Goal: Communication & Community: Answer question/provide support

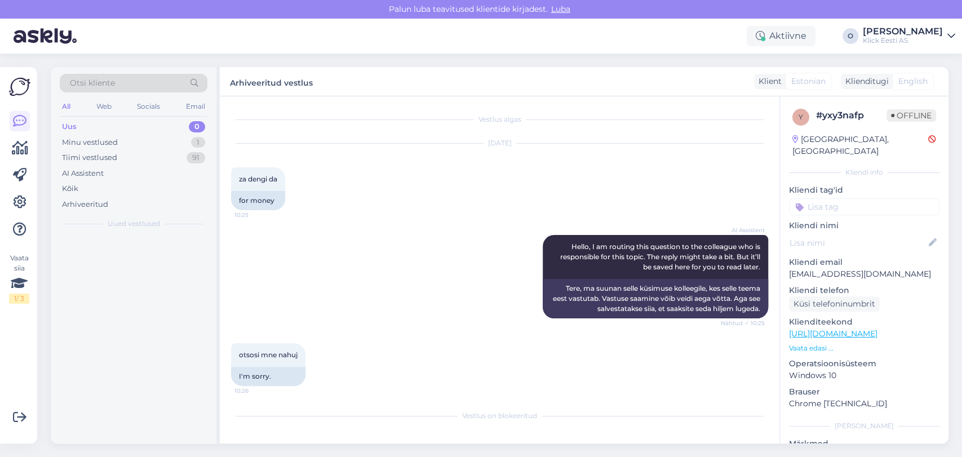
scroll to position [5, 0]
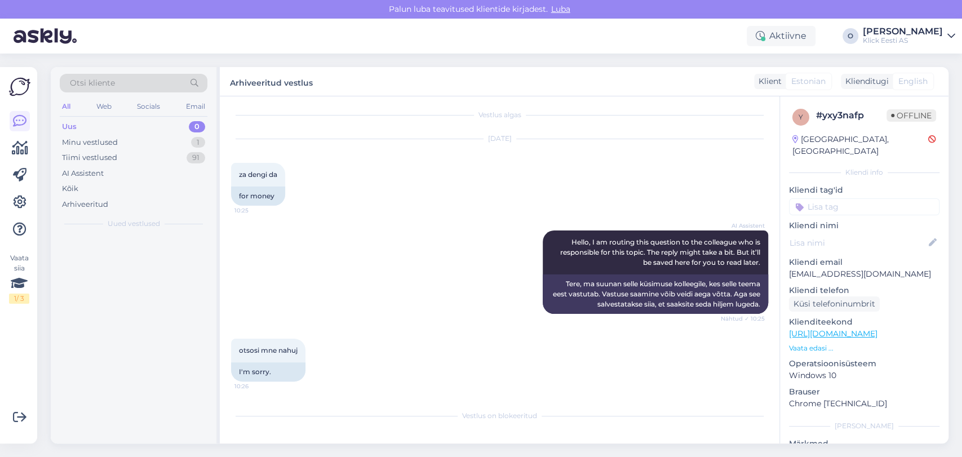
click at [138, 148] on div "Minu vestlused 1" at bounding box center [134, 143] width 148 height 16
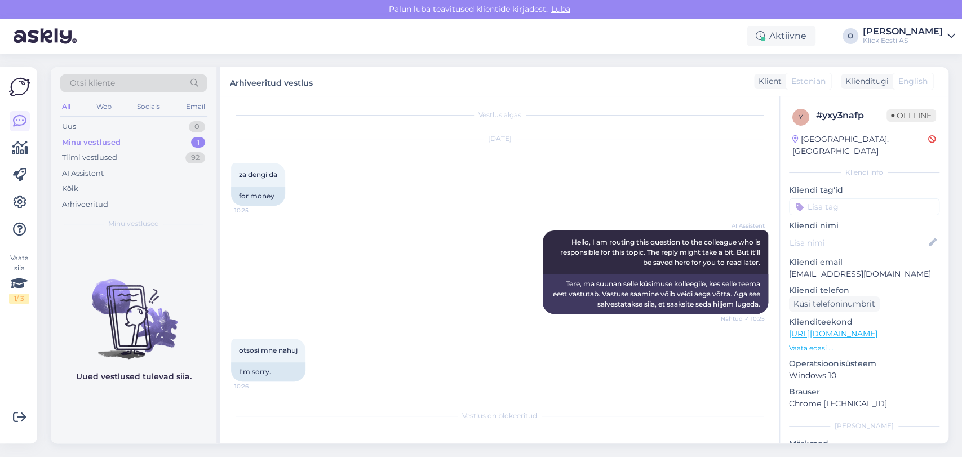
click at [163, 149] on div "Minu vestlused 1" at bounding box center [134, 143] width 148 height 16
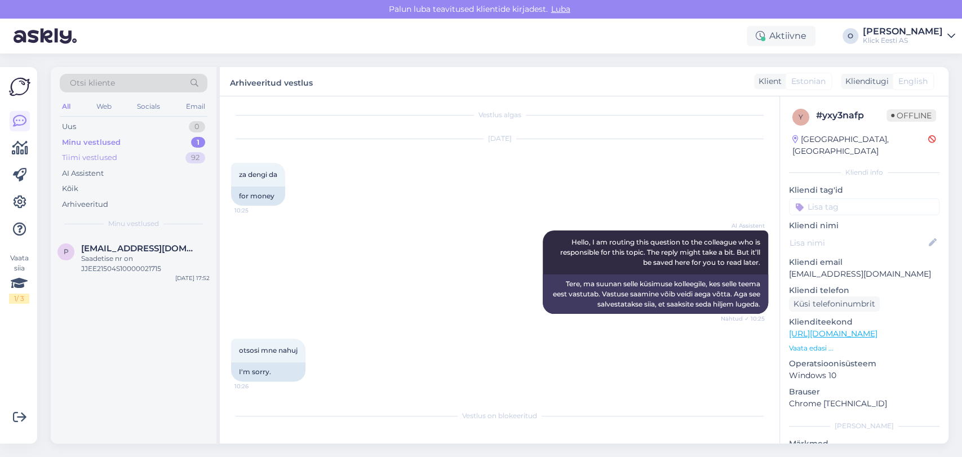
click at [162, 162] on div "Tiimi vestlused 92" at bounding box center [134, 158] width 148 height 16
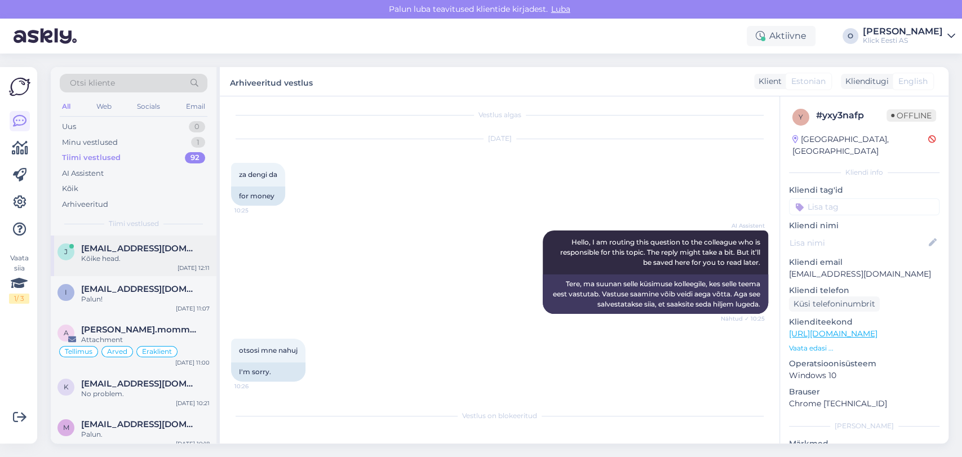
click at [134, 248] on span "[EMAIL_ADDRESS][DOMAIN_NAME]" at bounding box center [139, 249] width 117 height 10
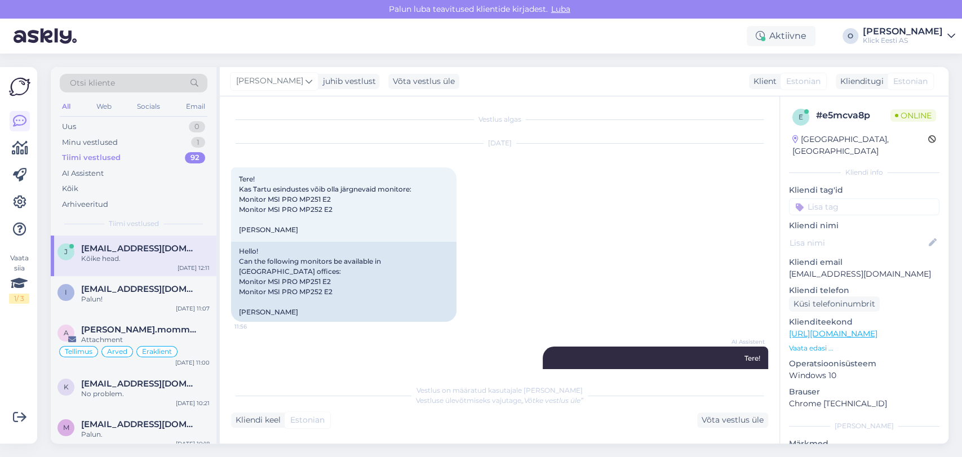
scroll to position [834, 0]
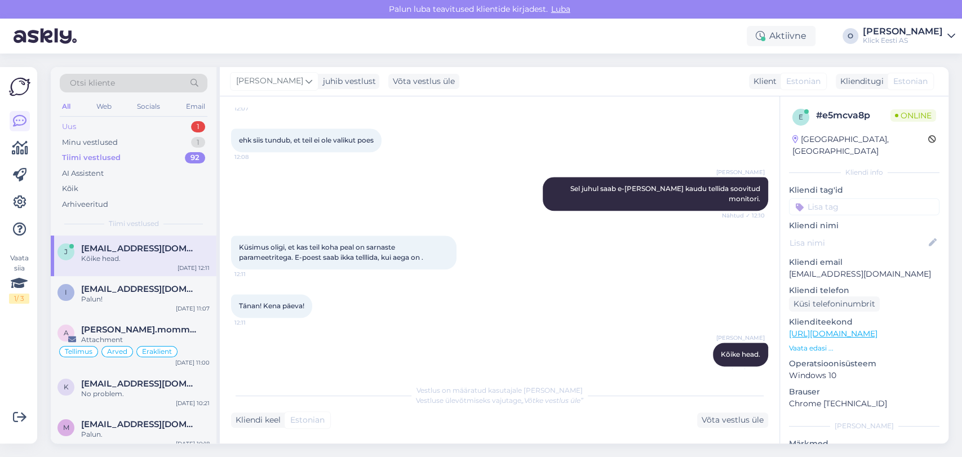
click at [130, 128] on div "Uus 1" at bounding box center [134, 127] width 148 height 16
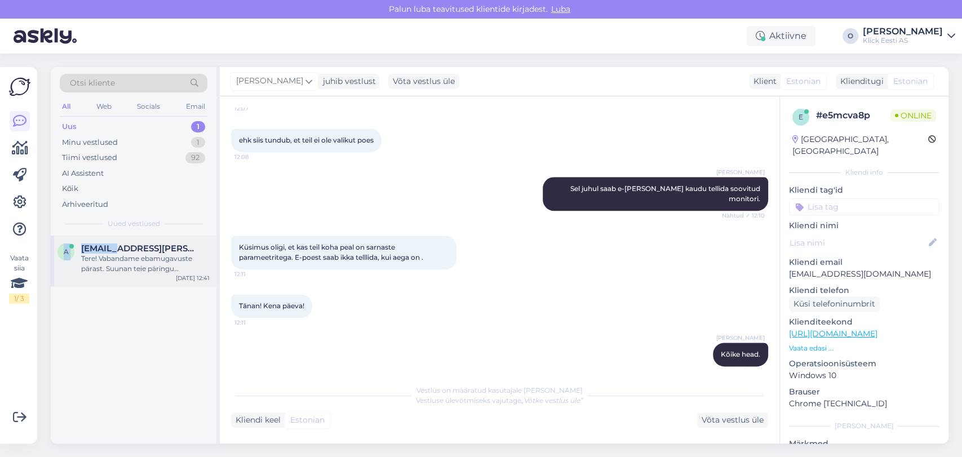
drag, startPoint x: 113, startPoint y: 232, endPoint x: 113, endPoint y: 251, distance: 19.2
click at [113, 251] on div "Otsi kliente All Web Socials Email Uus 1 Minu vestlused 1 Tiimi vestlused 92 AI…" at bounding box center [135, 255] width 169 height 377
click at [113, 251] on span "[EMAIL_ADDRESS][PERSON_NAME][DOMAIN_NAME]" at bounding box center [139, 249] width 117 height 10
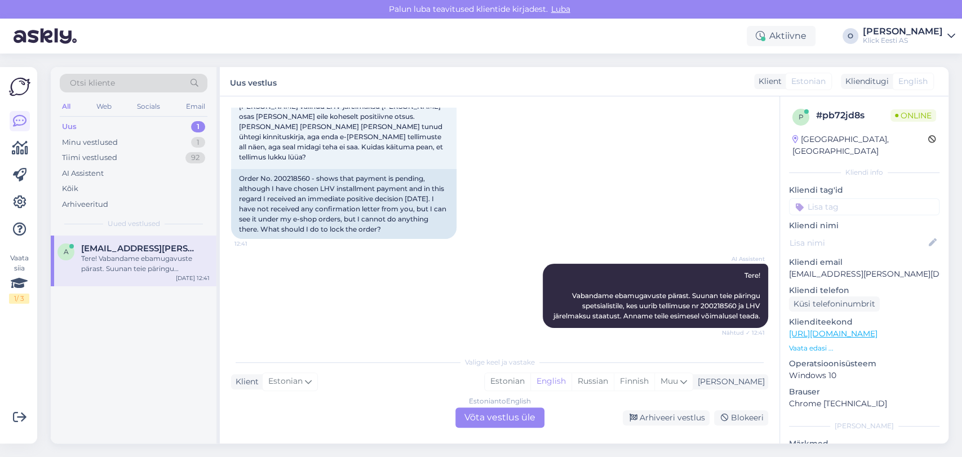
scroll to position [0, 0]
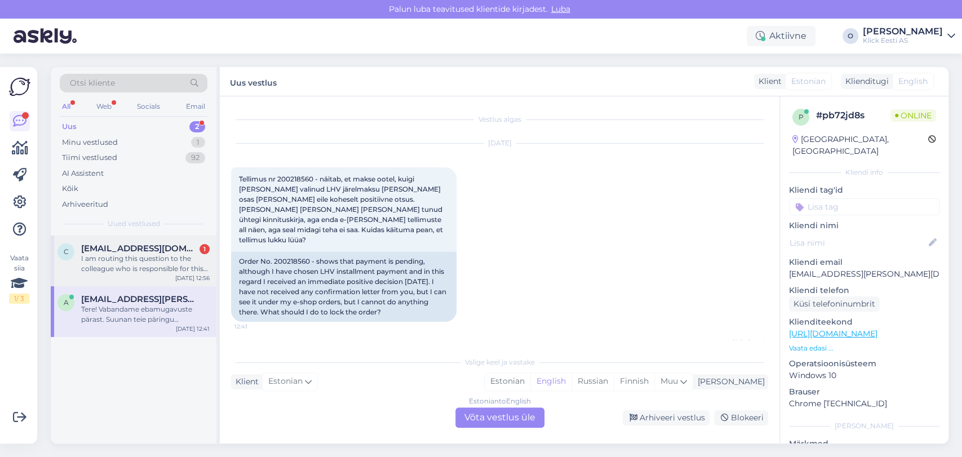
click at [148, 244] on span "[EMAIL_ADDRESS][DOMAIN_NAME]" at bounding box center [139, 249] width 117 height 10
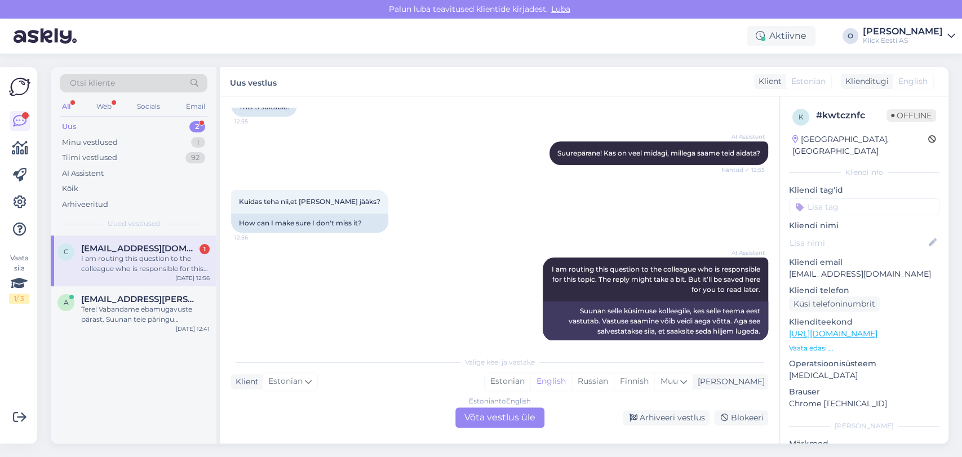
scroll to position [253, 0]
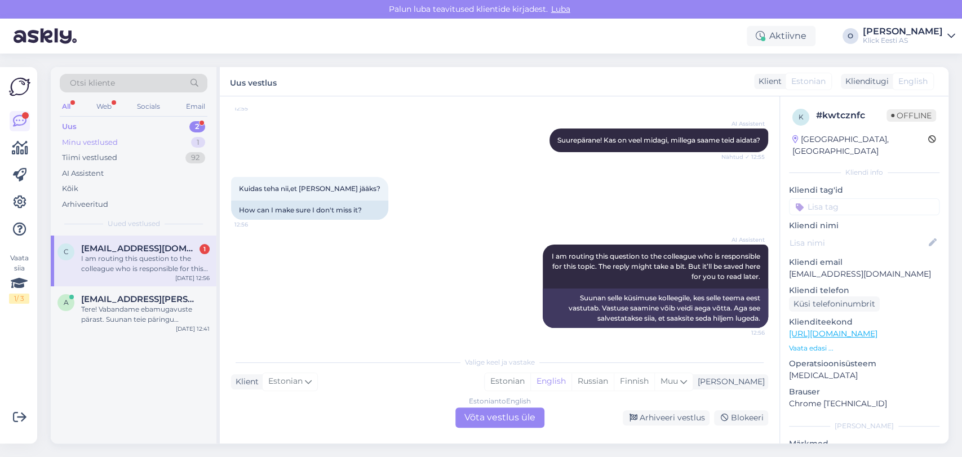
click at [129, 143] on div "Minu vestlused 1" at bounding box center [134, 143] width 148 height 16
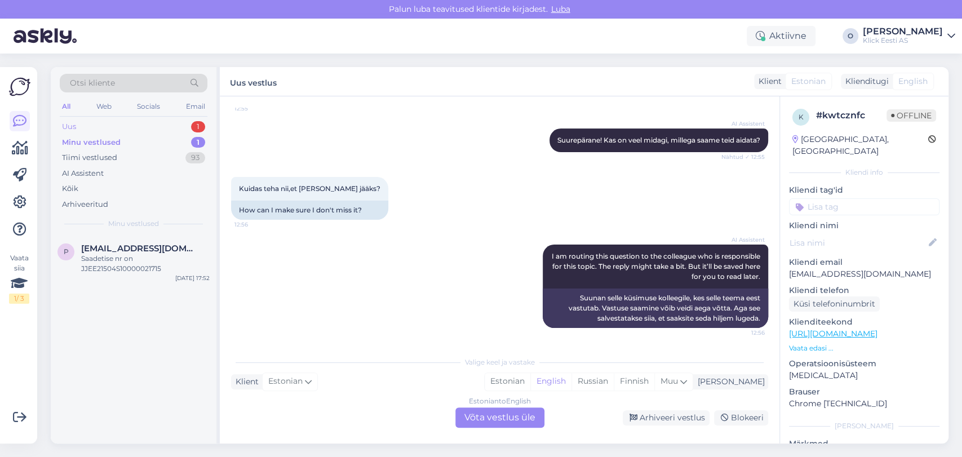
click at [83, 124] on div "Uus 1" at bounding box center [134, 127] width 148 height 16
click at [125, 246] on span "[EMAIL_ADDRESS][DOMAIN_NAME]" at bounding box center [139, 249] width 117 height 10
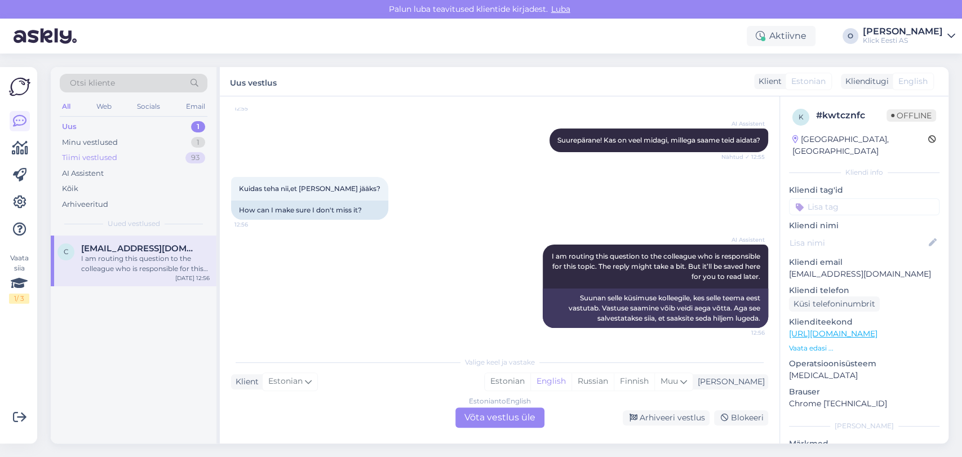
click at [104, 154] on div "Tiimi vestlused" at bounding box center [89, 157] width 55 height 11
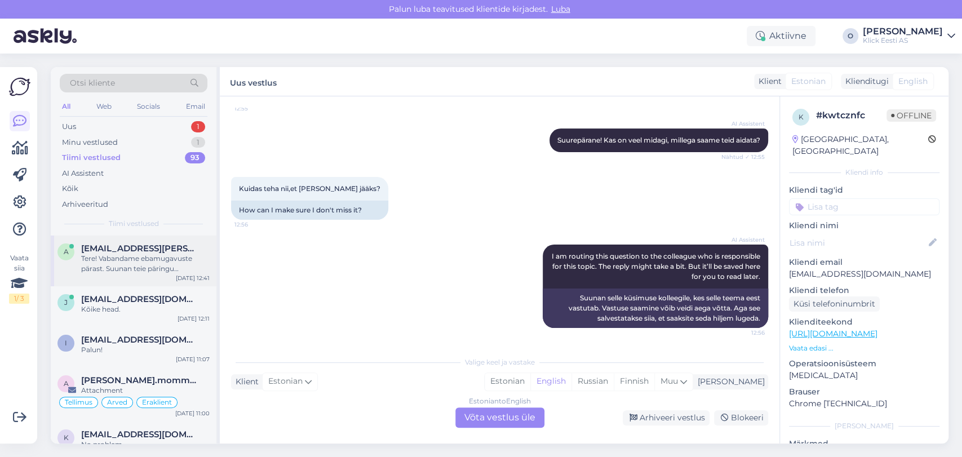
click at [113, 254] on div "Tere! Vabandame ebamugavuste pärast. Suunan teie päringu spetsialistile, kes uu…" at bounding box center [145, 264] width 129 height 20
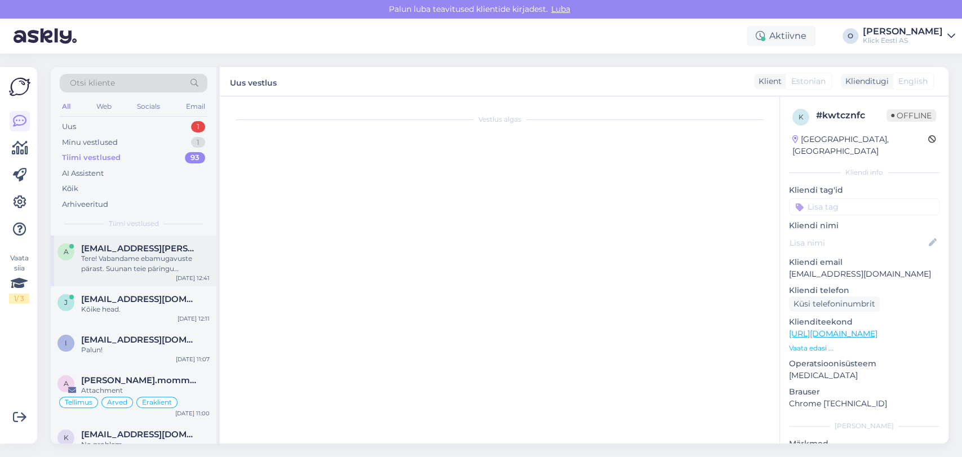
scroll to position [54, 0]
